Goal: Find specific page/section: Find specific page/section

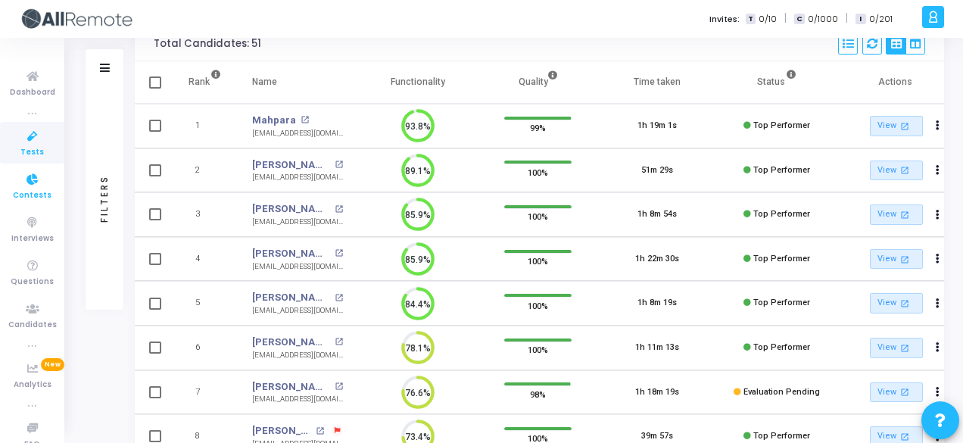
drag, startPoint x: 0, startPoint y: 0, endPoint x: 24, endPoint y: 191, distance: 193.0
click at [24, 191] on span "Contests" at bounding box center [32, 195] width 39 height 13
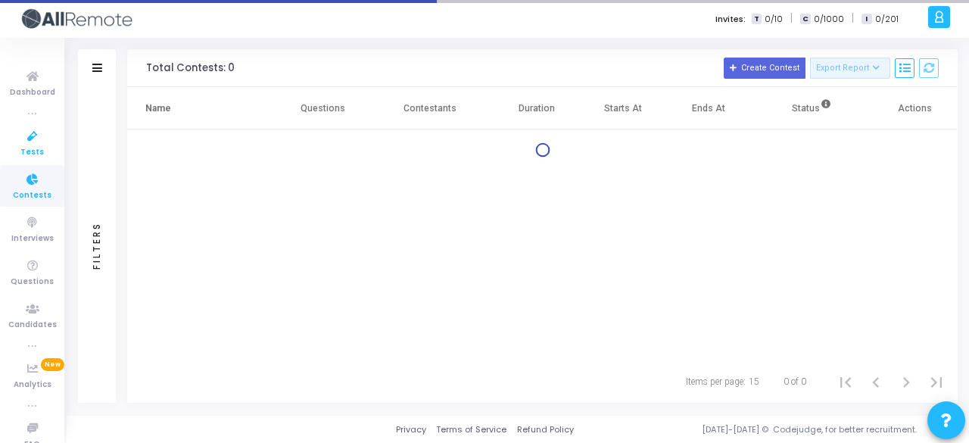
click at [26, 150] on span "Tests" at bounding box center [31, 152] width 23 height 13
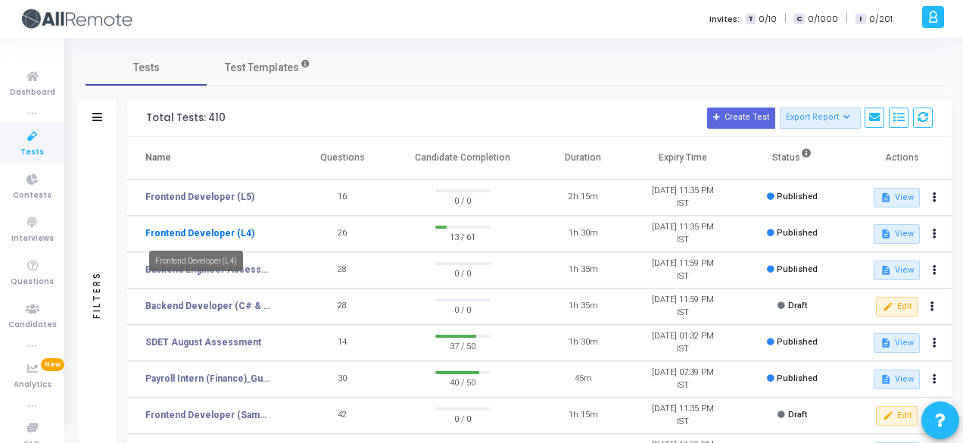
click at [244, 231] on link "Frontend Developer (L4)" at bounding box center [199, 233] width 109 height 14
